Goal: Contribute content

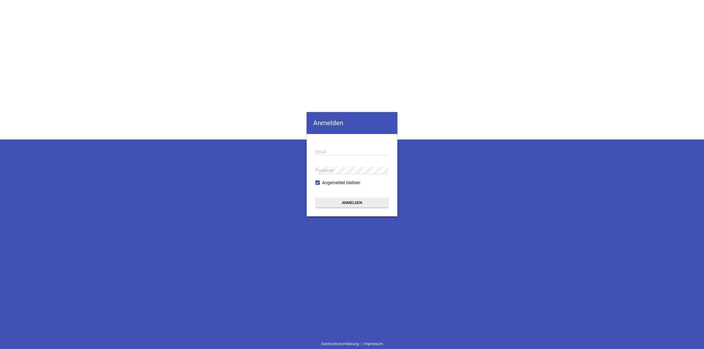
drag, startPoint x: 324, startPoint y: 151, endPoint x: 335, endPoint y: 154, distance: 11.5
click at [324, 151] on input "email" at bounding box center [351, 151] width 73 height 7
paste input "[PERSON_NAME][EMAIL_ADDRESS][DOMAIN_NAME]"
type input "[PERSON_NAME][EMAIL_ADDRESS][DOMAIN_NAME]"
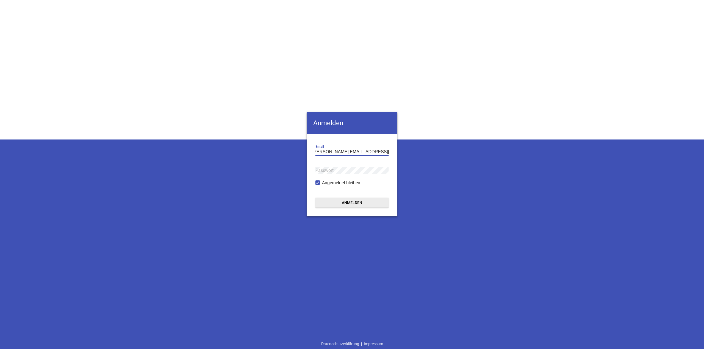
scroll to position [0, 0]
click at [352, 203] on button "Anmelden" at bounding box center [351, 203] width 73 height 10
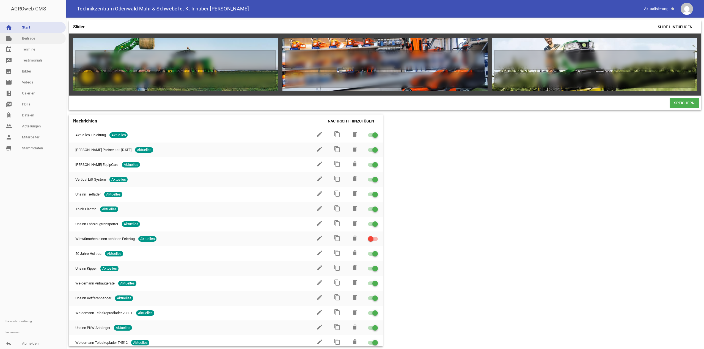
click at [27, 39] on link "note Beiträge" at bounding box center [33, 38] width 66 height 11
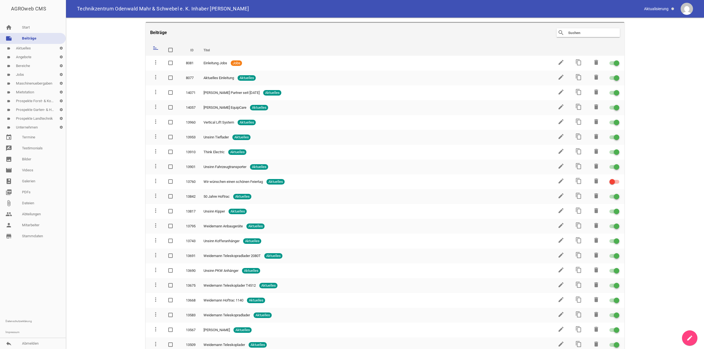
click at [26, 57] on link "label Angebote settings" at bounding box center [33, 57] width 66 height 9
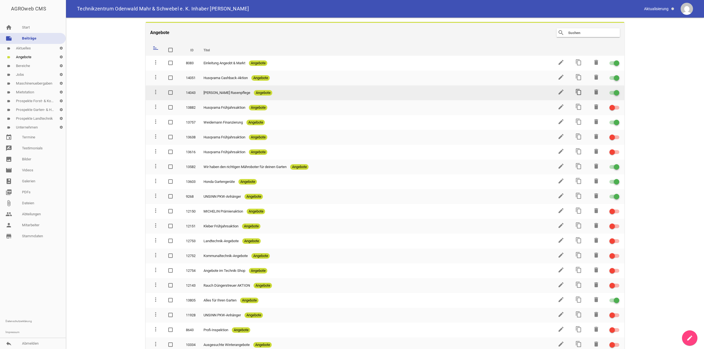
click at [577, 93] on icon "content_copy" at bounding box center [578, 92] width 7 height 7
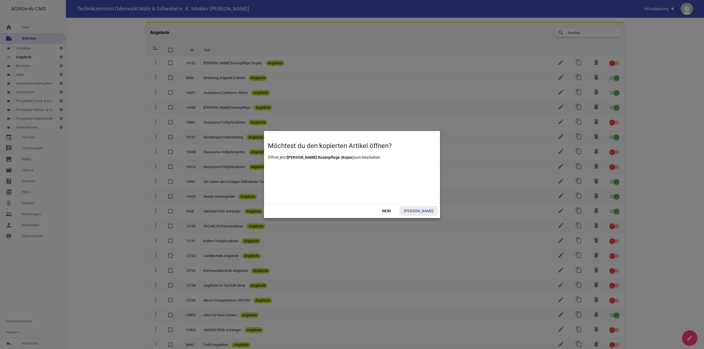
click at [425, 209] on span "[PERSON_NAME]" at bounding box center [418, 211] width 38 height 10
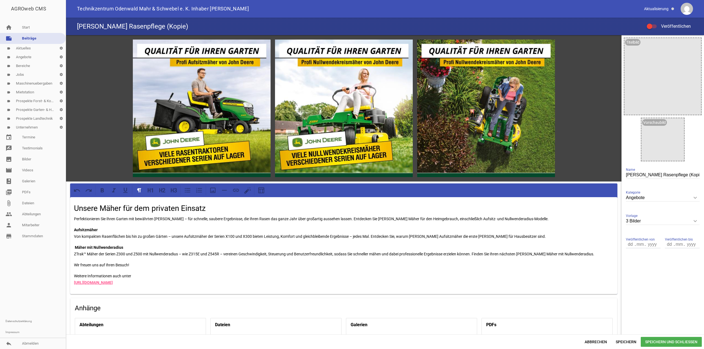
click at [671, 175] on input "[PERSON_NAME] Rasenpflege (Kopie)" at bounding box center [663, 175] width 74 height 7
drag, startPoint x: 648, startPoint y: 175, endPoint x: 693, endPoint y: 174, distance: 45.4
click at [693, 174] on input "[PERSON_NAME] Rasenpflege (Kopie)" at bounding box center [663, 175] width 74 height 7
paste input "Mäher für dem gewerblichen Einsatz"
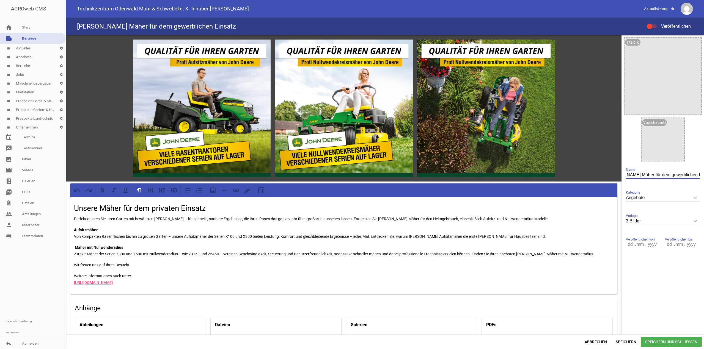
click at [626, 175] on input "[PERSON_NAME] Mäher für dem gewerblichen Einsatz" at bounding box center [663, 175] width 74 height 7
type input "[PERSON_NAME] Profi-Mäher für dem gewerblichen Einsatz"
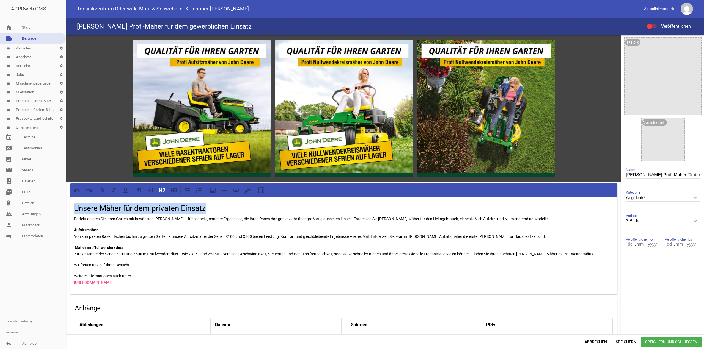
drag, startPoint x: 75, startPoint y: 208, endPoint x: 208, endPoint y: 207, distance: 133.1
click at [208, 207] on h2 "Unsere Mäher für dem privaten Einsatz" at bounding box center [343, 209] width 539 height 12
drag, startPoint x: 74, startPoint y: 218, endPoint x: 561, endPoint y: 220, distance: 487.4
click at [561, 220] on p "Perfektionieren Sie Ihren Garten mit bewährten [PERSON_NAME] – für schnelle, sa…" at bounding box center [343, 219] width 539 height 7
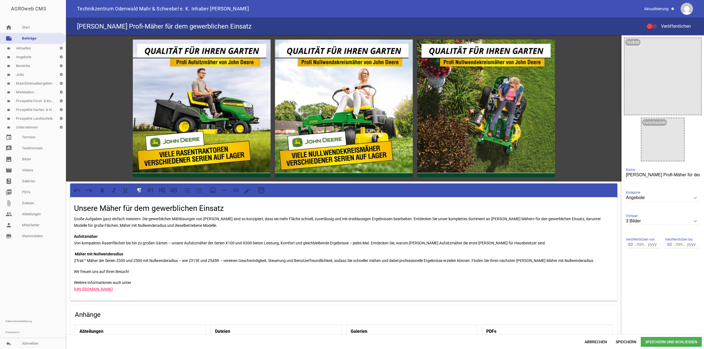
click at [88, 239] on p "Aufsitzmäher Von kompakten Rasenflächen bis hin zu großen Gärten – unsere Aufsi…" at bounding box center [343, 239] width 539 height 13
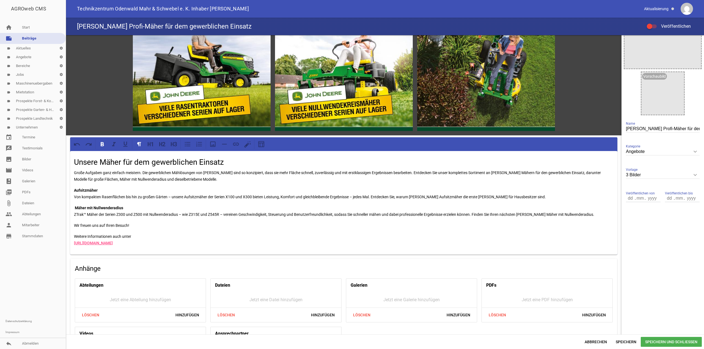
scroll to position [55, 0]
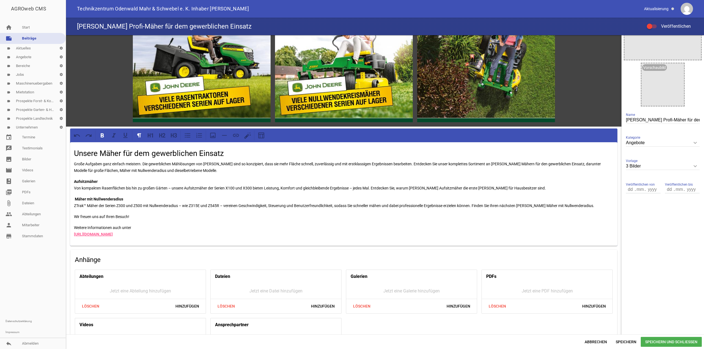
click at [86, 180] on strong "Aufsitzmäher" at bounding box center [86, 182] width 24 height 4
click at [83, 183] on strong "Aufsitzmäher" at bounding box center [86, 182] width 24 height 4
drag, startPoint x: 76, startPoint y: 181, endPoint x: 96, endPoint y: 183, distance: 20.1
click at [96, 183] on strong "Aufsitzmäher" at bounding box center [86, 182] width 24 height 4
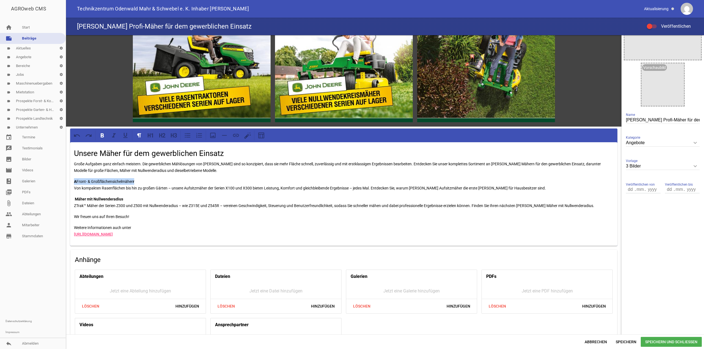
drag, startPoint x: 137, startPoint y: 181, endPoint x: 71, endPoint y: 182, distance: 65.2
click at [71, 182] on div "Unsere Mäher für dem gewerblichen Einsatz Große Aufgaben ganz einfach meistern.…" at bounding box center [343, 194] width 547 height 104
drag, startPoint x: 133, startPoint y: 181, endPoint x: 65, endPoint y: 183, distance: 68.2
click at [65, 183] on div "AGROweb CMS home Start note Beiträge label Aktuelles settings label Angebote se…" at bounding box center [352, 174] width 704 height 349
click at [102, 135] on icon at bounding box center [102, 135] width 3 height 4
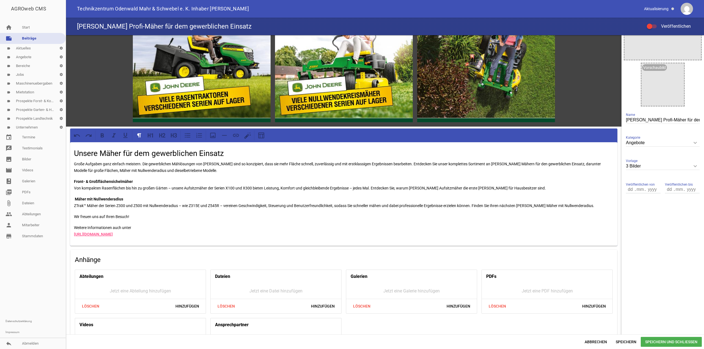
click at [86, 189] on p "Front- & Großflächensichelmäher Von kompakten Rasenflächen bis hin zu großen Gä…" at bounding box center [343, 184] width 539 height 13
click at [87, 188] on p "Front- & Großflächensichelmäher Von kompakten Rasenflächen bis hin zu großen Gä…" at bounding box center [343, 184] width 539 height 13
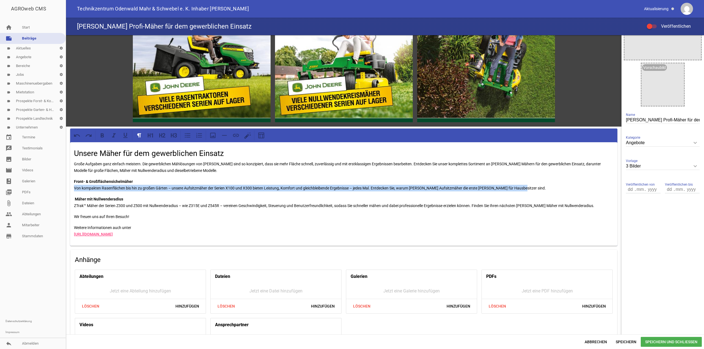
drag, startPoint x: 75, startPoint y: 188, endPoint x: 520, endPoint y: 187, distance: 445.4
click at [520, 187] on p "Front- & Großflächensichelmäher Von kompakten Rasenflächen bis hin zu großen Gä…" at bounding box center [343, 184] width 539 height 13
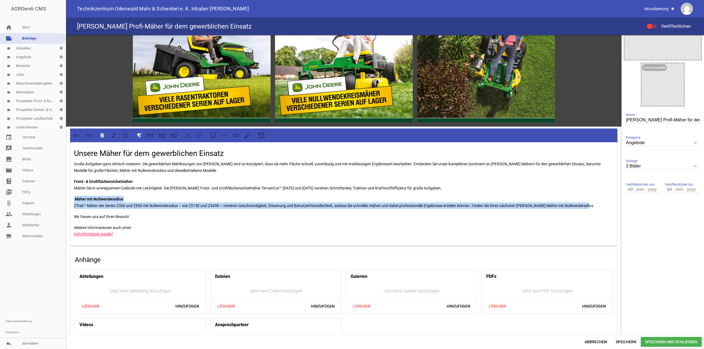
drag, startPoint x: 72, startPoint y: 198, endPoint x: 593, endPoint y: 204, distance: 521.0
click at [593, 204] on div "Unsere Mäher für dem gewerblichen Einsatz Große Aufgaben ganz einfach meistern.…" at bounding box center [343, 194] width 547 height 104
copy p "Mäher mit Nullwenderadius ZTrak™ Mäher der Serien Z300 und Z500 mit Nullwendera…"
click at [590, 204] on p "Mäher mit Nullwenderadius ZTrak™ Mäher der Serien Z300 und Z500 mit Nullwendera…" at bounding box center [343, 202] width 539 height 13
click at [598, 205] on p "Mäher mit Nullwenderadius ZTrak™ Mäher der Serien Z300 und Z500 mit Nullwendera…" at bounding box center [343, 202] width 539 height 13
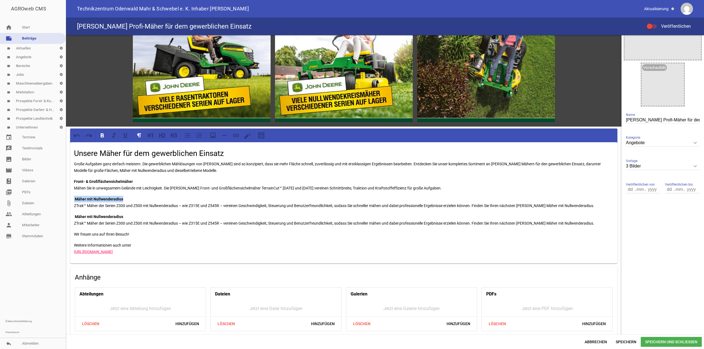
drag, startPoint x: 123, startPoint y: 197, endPoint x: 72, endPoint y: 197, distance: 50.9
click at [72, 197] on div "Unsere Mäher für dem gewerblichen Einsatz Große Aufgaben ganz einfach meistern.…" at bounding box center [343, 202] width 547 height 121
drag, startPoint x: 124, startPoint y: 199, endPoint x: 61, endPoint y: 198, distance: 62.4
click at [61, 198] on div "AGROweb CMS home Start note Beiträge label Aktuelles settings label Angebote se…" at bounding box center [352, 174] width 704 height 349
click at [103, 136] on icon at bounding box center [102, 135] width 3 height 4
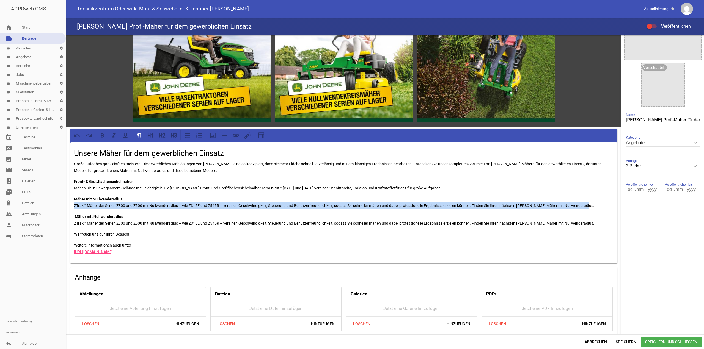
drag, startPoint x: 73, startPoint y: 206, endPoint x: 593, endPoint y: 207, distance: 519.6
click at [593, 207] on div "Unsere Mäher für dem gewerblichen Einsatz Große Aufgaben ganz einfach meistern.…" at bounding box center [343, 202] width 547 height 121
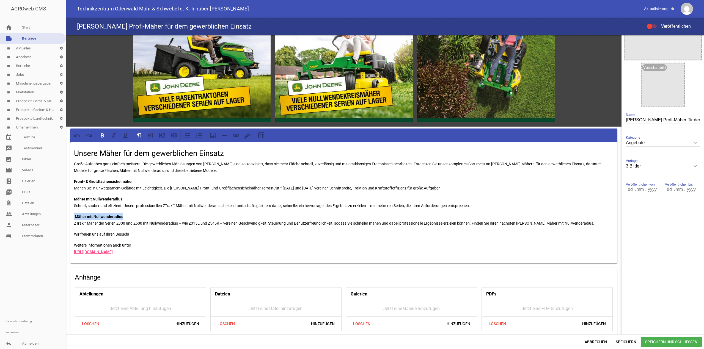
drag, startPoint x: 73, startPoint y: 216, endPoint x: 123, endPoint y: 215, distance: 50.0
click at [123, 215] on div "Unsere Mäher für dem gewerblichen Einsatz Große Aufgaben ganz einfach meistern.…" at bounding box center [343, 202] width 547 height 121
drag, startPoint x: 125, startPoint y: 215, endPoint x: 52, endPoint y: 216, distance: 72.9
click at [52, 216] on div "AGROweb CMS home Start note Beiträge label Aktuelles settings label Angebote se…" at bounding box center [352, 174] width 704 height 349
click at [104, 136] on icon at bounding box center [102, 135] width 7 height 7
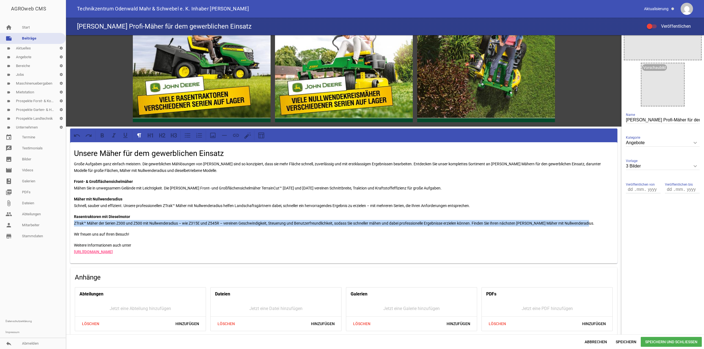
drag, startPoint x: 74, startPoint y: 225, endPoint x: 591, endPoint y: 225, distance: 516.3
click at [591, 225] on p "Rasentraktoren mit Dieselmotor ZTrak™ Mäher der Serien Z300 und Z500 mit Nullwe…" at bounding box center [343, 220] width 539 height 13
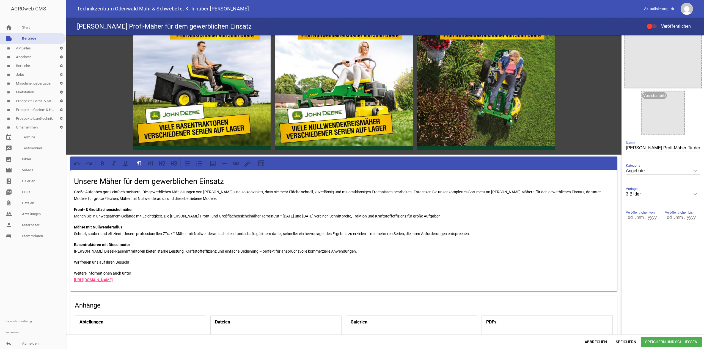
scroll to position [0, 0]
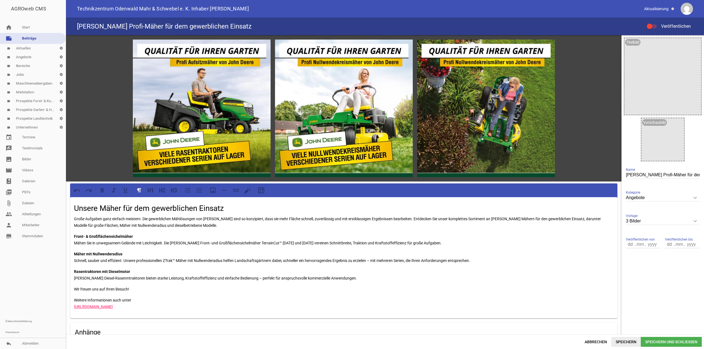
click at [627, 343] on span "Speichern" at bounding box center [625, 342] width 29 height 10
click at [261, 46] on icon "image" at bounding box center [264, 46] width 9 height 9
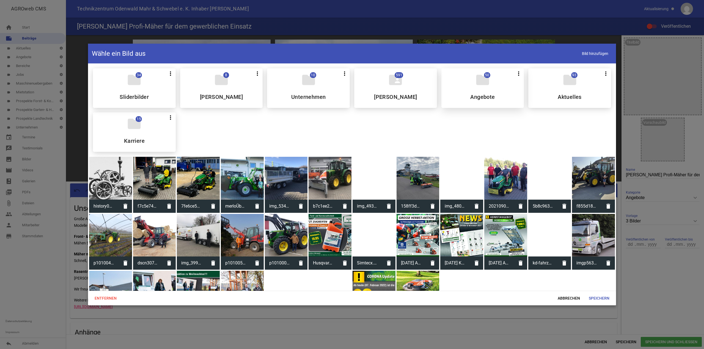
click at [487, 88] on div "folder 50 more_vert Teilen Bearbeiten Löschen Angebote" at bounding box center [482, 88] width 83 height 40
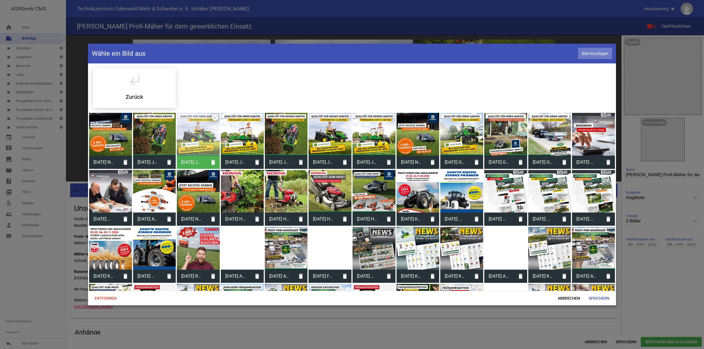
click at [586, 51] on span "Bild hinzufügen" at bounding box center [595, 53] width 34 height 11
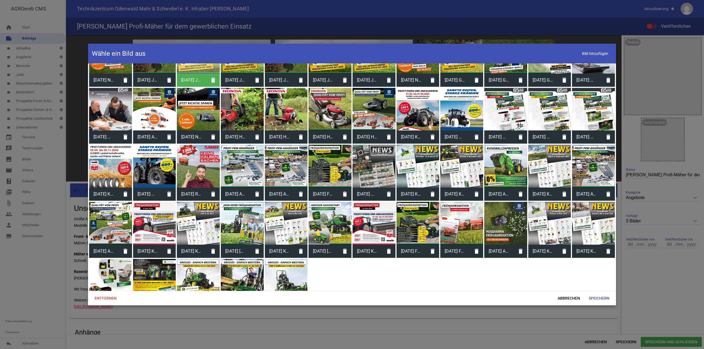
scroll to position [106, 0]
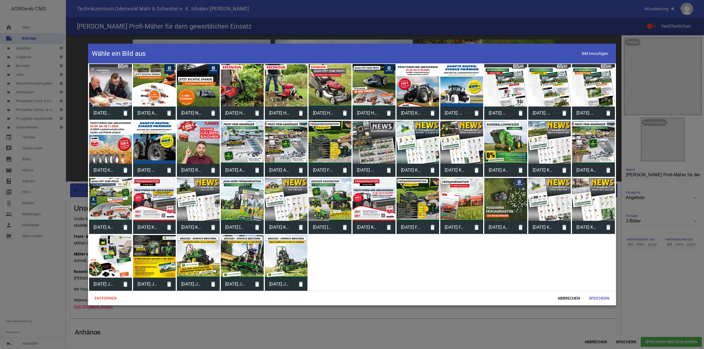
click at [205, 261] on div at bounding box center [198, 256] width 43 height 43
click at [598, 294] on span "Speichern" at bounding box center [598, 299] width 29 height 10
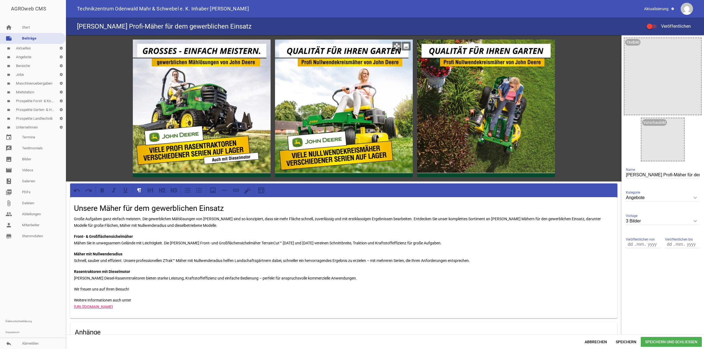
click at [404, 46] on icon "image" at bounding box center [406, 46] width 9 height 9
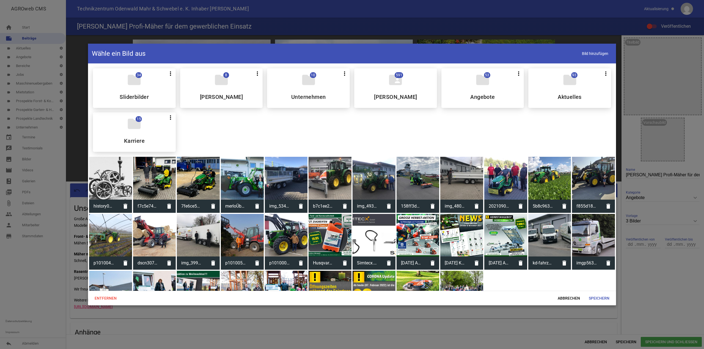
click at [566, 88] on div "folder 93 more_vert Teilen Bearbeiten Löschen Aktuelles" at bounding box center [569, 88] width 83 height 40
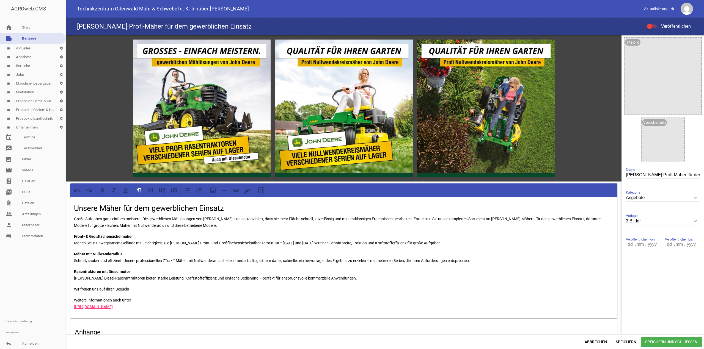
click at [402, 48] on icon "image" at bounding box center [406, 46] width 9 height 9
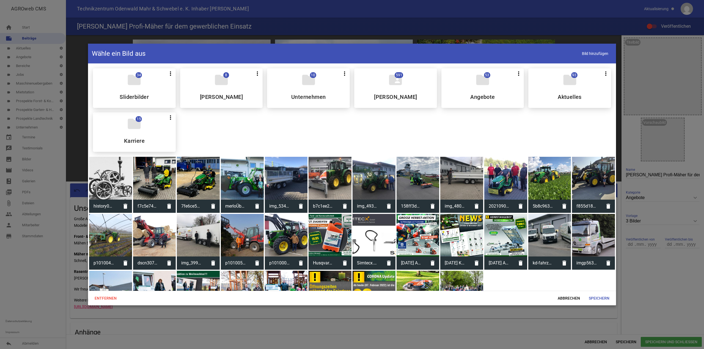
click at [484, 88] on div "folder 53 more_vert Teilen Bearbeiten Löschen Angebote" at bounding box center [482, 88] width 83 height 40
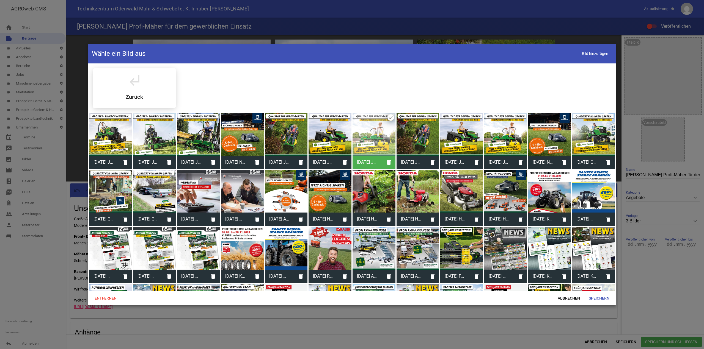
click at [194, 132] on div at bounding box center [198, 134] width 43 height 43
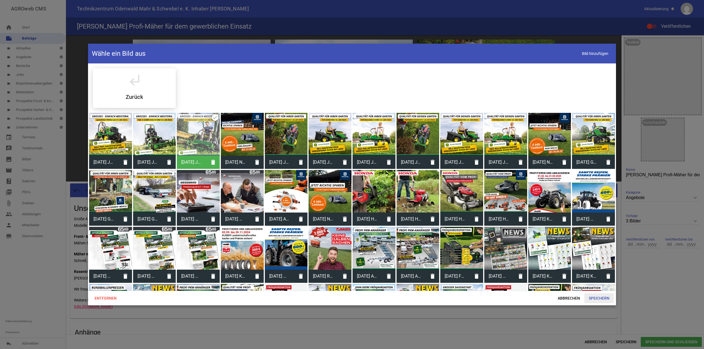
click at [603, 298] on span "Speichern" at bounding box center [598, 299] width 29 height 10
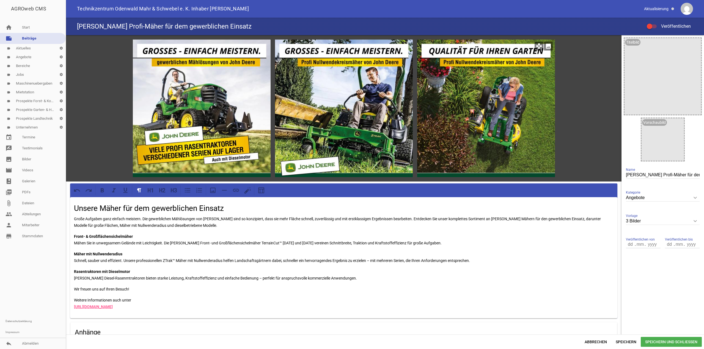
click at [523, 76] on div at bounding box center [486, 109] width 138 height 138
click at [545, 46] on icon "image" at bounding box center [548, 46] width 9 height 9
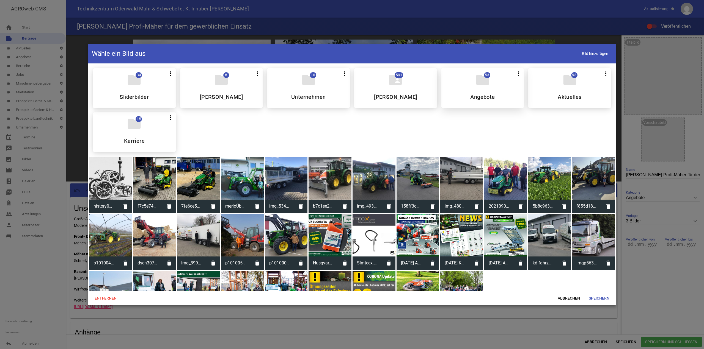
click at [496, 92] on div "folder 53 more_vert Teilen Bearbeiten Löschen Angebote" at bounding box center [482, 88] width 83 height 40
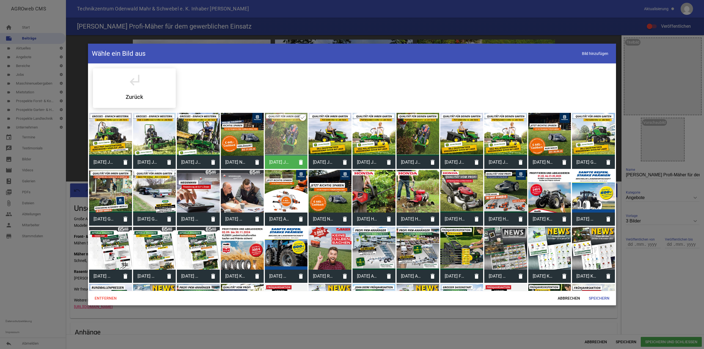
click at [153, 140] on div at bounding box center [154, 134] width 43 height 43
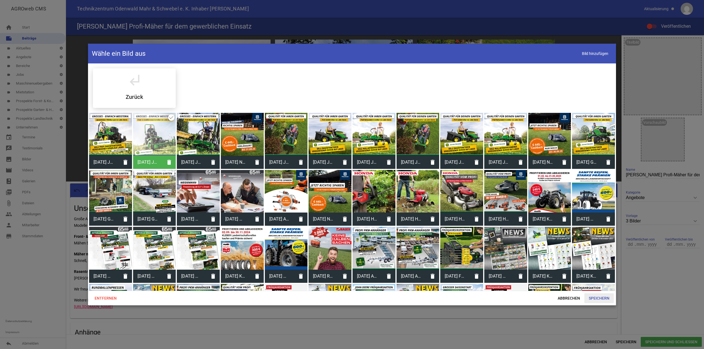
click at [594, 297] on span "Speichern" at bounding box center [598, 299] width 29 height 10
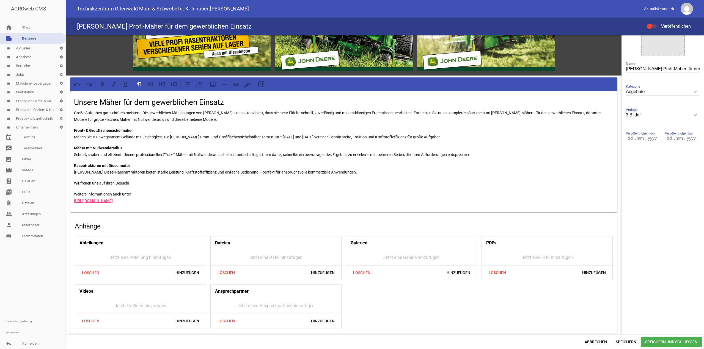
click at [667, 339] on span "Speichern und Schließen" at bounding box center [671, 342] width 61 height 10
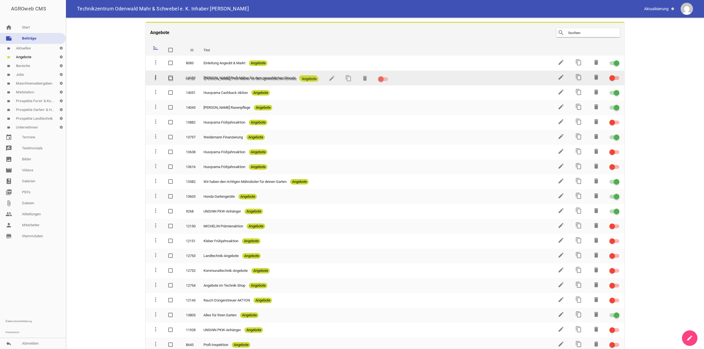
drag, startPoint x: 156, startPoint y: 62, endPoint x: 156, endPoint y: 78, distance: 15.9
drag, startPoint x: 614, startPoint y: 77, endPoint x: 618, endPoint y: 79, distance: 4.6
click at [614, 77] on div at bounding box center [614, 78] width 10 height 4
click at [617, 75] on input "checkbox" at bounding box center [617, 75] width 0 height 0
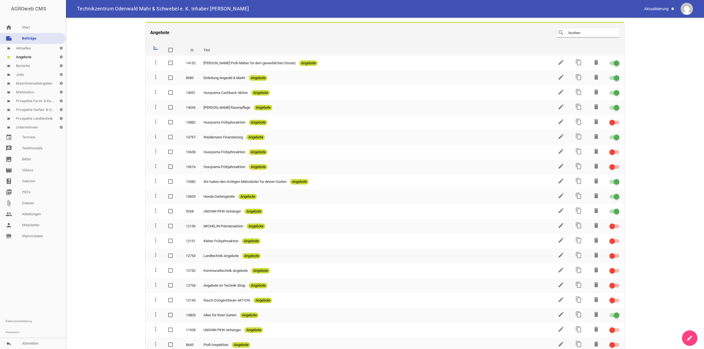
click at [339, 38] on header "Angebote search clear" at bounding box center [385, 32] width 478 height 21
click at [655, 7] on span at bounding box center [659, 8] width 35 height 9
click at [27, 346] on link "reply Abmelden" at bounding box center [33, 343] width 66 height 11
